Goal: Information Seeking & Learning: Learn about a topic

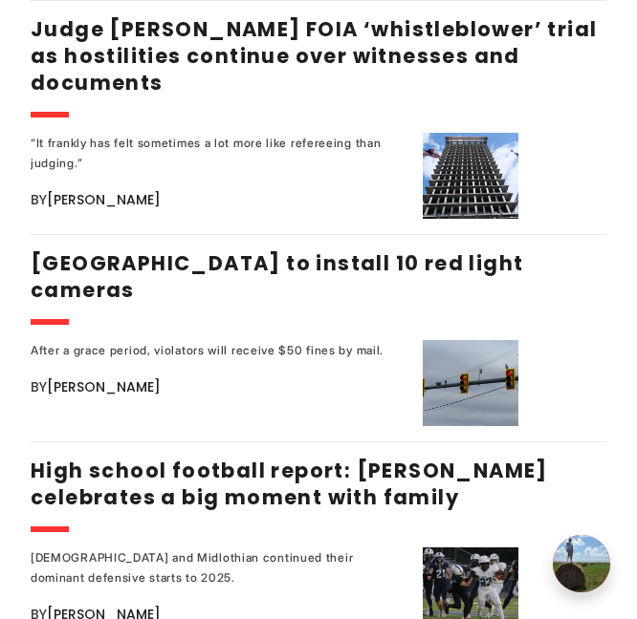
scroll to position [2412, 0]
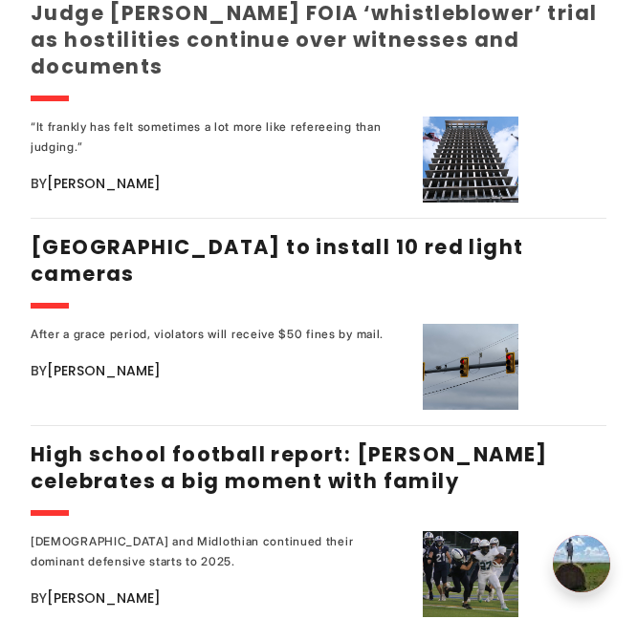
click at [133, 42] on link "Judge [PERSON_NAME] FOIA ‘whistleblower’ trial as hostilities continue over wit…" at bounding box center [314, 39] width 566 height 81
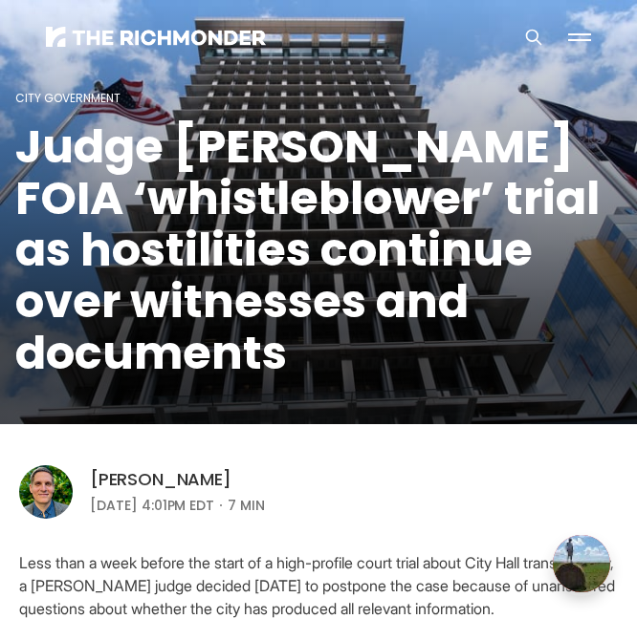
click at [107, 481] on link "[PERSON_NAME]" at bounding box center [160, 479] width 141 height 23
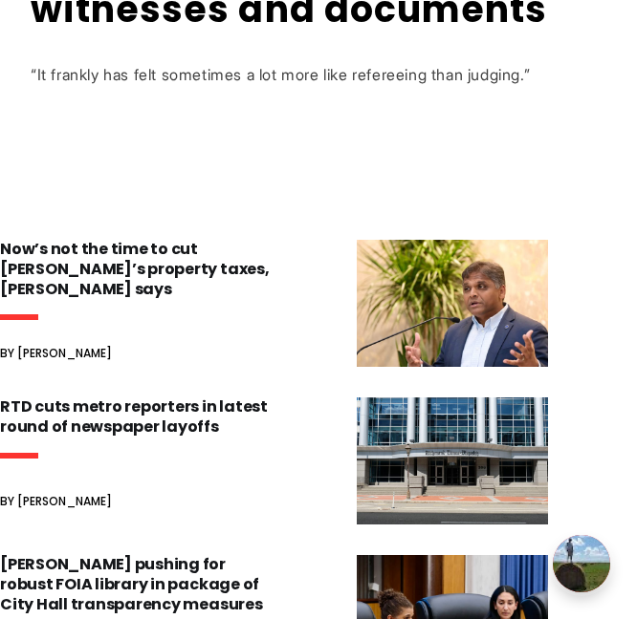
scroll to position [975, 0]
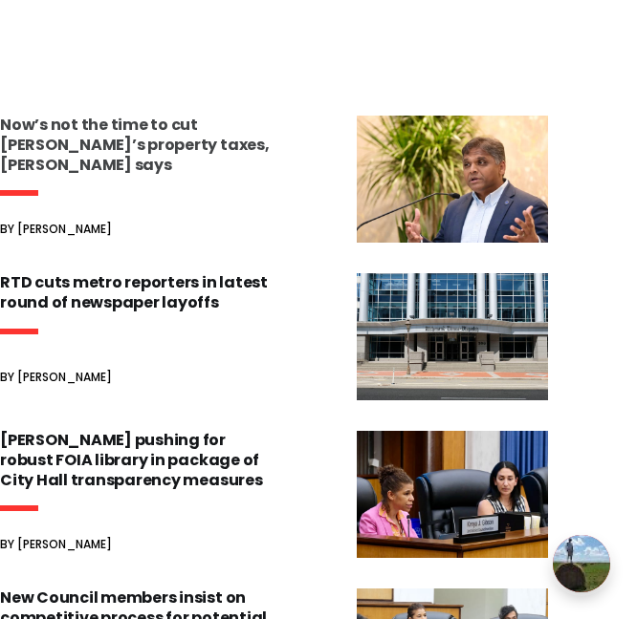
click at [107, 129] on h3 "Now’s not the time to cut [PERSON_NAME]’s property taxes, [PERSON_NAME] says" at bounding box center [140, 145] width 280 height 59
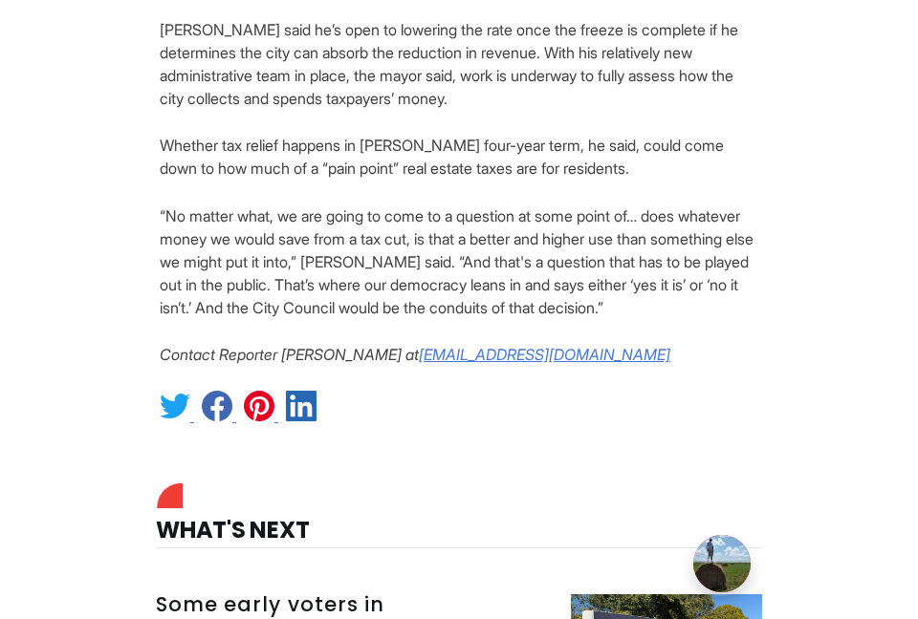
scroll to position [2957, 0]
